Goal: Task Accomplishment & Management: Complete application form

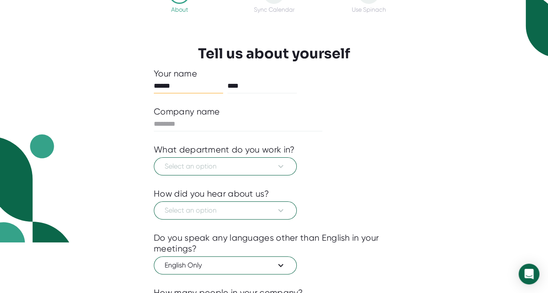
scroll to position [51, 0]
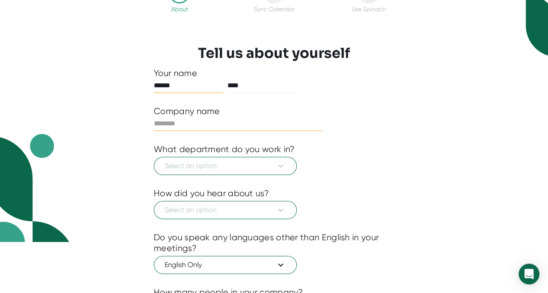
click at [197, 122] on input "text" at bounding box center [238, 124] width 168 height 14
click at [210, 162] on span "Select an option" at bounding box center [224, 166] width 121 height 10
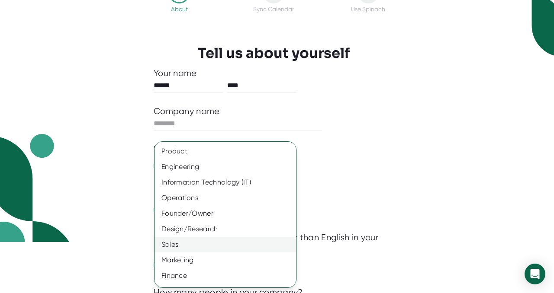
click at [190, 247] on div "Sales" at bounding box center [229, 245] width 148 height 16
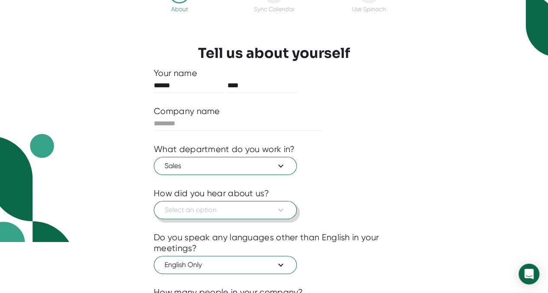
click at [207, 212] on span "Select an option" at bounding box center [224, 210] width 121 height 10
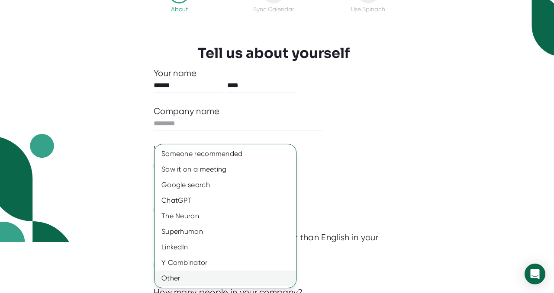
click at [185, 277] on div "Other" at bounding box center [226, 279] width 142 height 16
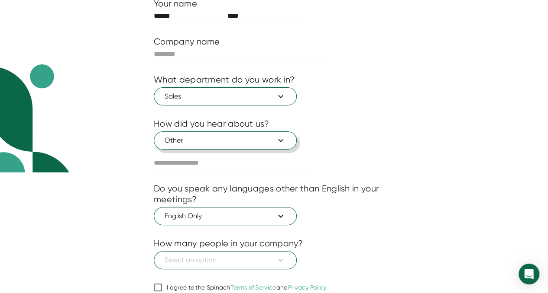
scroll to position [120, 0]
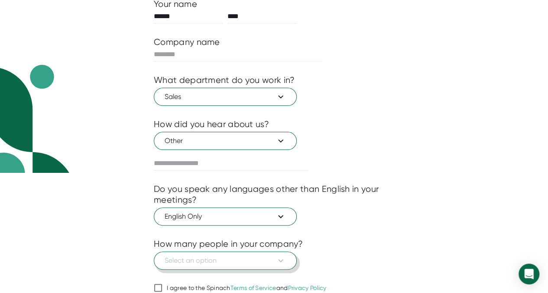
click at [222, 257] on span "Select an option" at bounding box center [224, 261] width 121 height 10
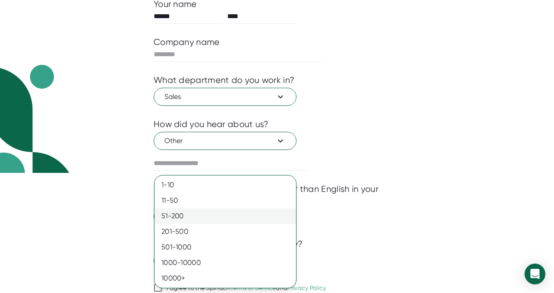
click at [220, 209] on div "51-200" at bounding box center [226, 217] width 142 height 16
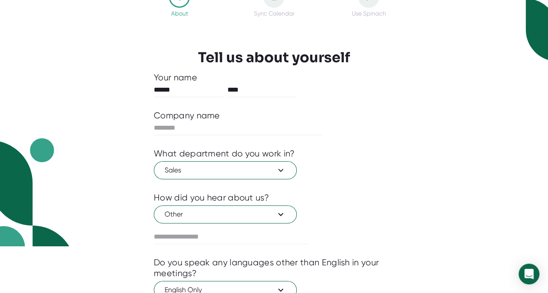
scroll to position [47, 0]
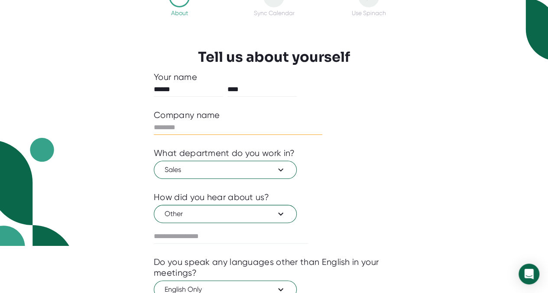
click at [202, 128] on input "text" at bounding box center [238, 128] width 168 height 14
click at [202, 128] on input "*****" at bounding box center [238, 128] width 168 height 14
type input "*"
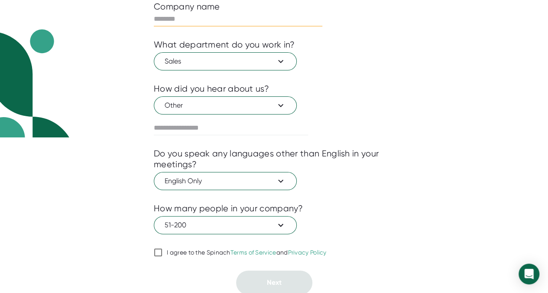
click at [159, 252] on input "I agree to the Spinach Terms of Service and Privacy Policy" at bounding box center [158, 253] width 9 height 10
checkbox input "true"
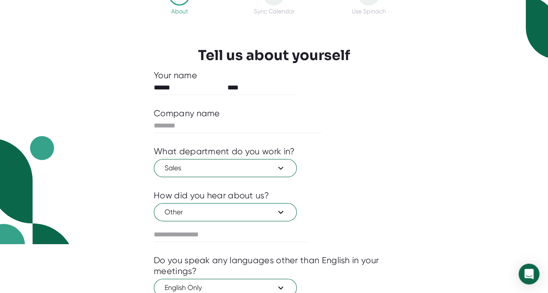
scroll to position [0, 0]
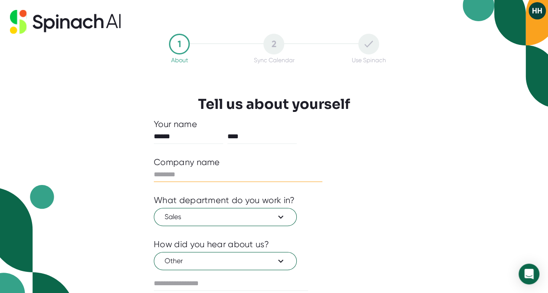
click at [195, 174] on input "text" at bounding box center [238, 175] width 168 height 14
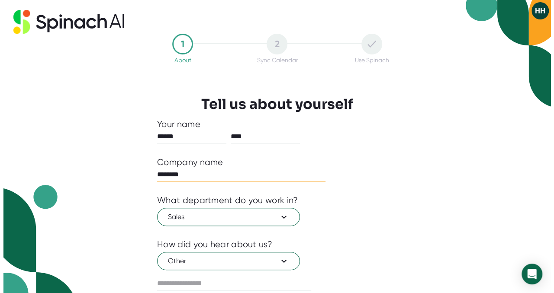
scroll to position [156, 0]
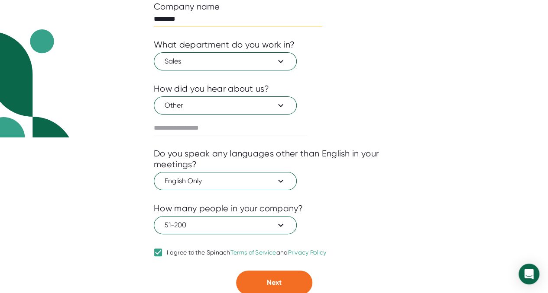
type input "********"
click at [197, 135] on div at bounding box center [274, 141] width 240 height 13
click at [200, 103] on span "Other" at bounding box center [224, 105] width 121 height 10
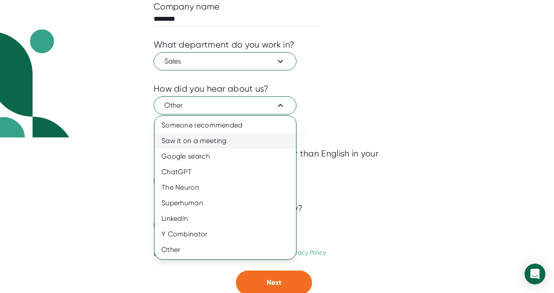
click at [202, 135] on div "Saw it on a meeting" at bounding box center [226, 141] width 142 height 16
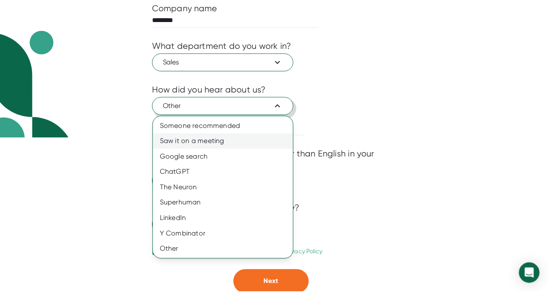
scroll to position [135, 0]
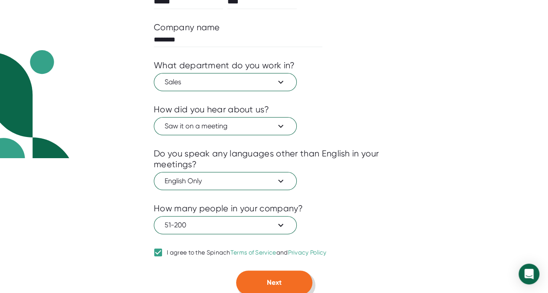
click at [268, 287] on button "Next" at bounding box center [274, 283] width 76 height 24
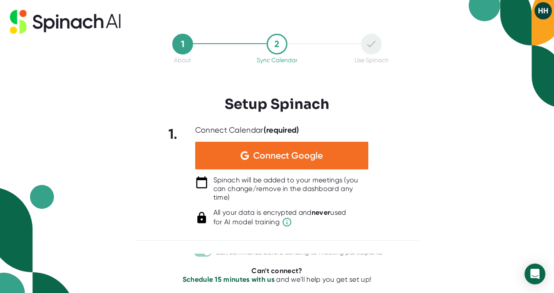
scroll to position [160, 0]
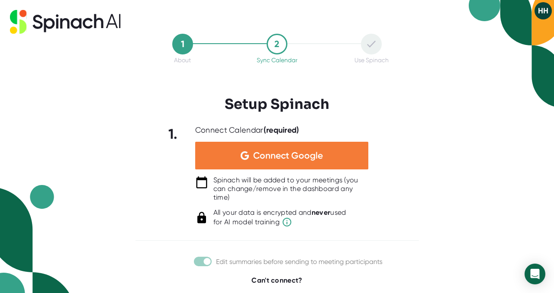
click at [329, 150] on div "Connect Google" at bounding box center [281, 156] width 173 height 28
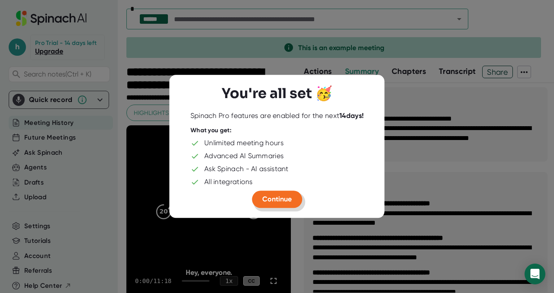
click at [288, 193] on button "Continue" at bounding box center [277, 199] width 50 height 17
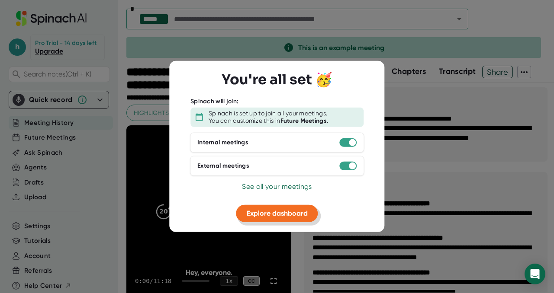
click at [284, 212] on span "Explore dashboard" at bounding box center [277, 213] width 61 height 8
